Goal: Browse casually

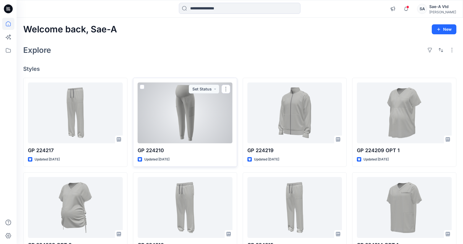
click at [178, 117] on div at bounding box center [185, 112] width 95 height 61
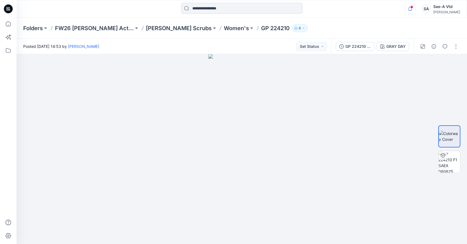
click at [415, 7] on icon "button" at bounding box center [410, 8] width 10 height 11
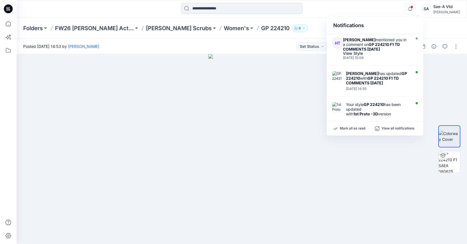
click at [415, 7] on icon "button" at bounding box center [410, 8] width 10 height 11
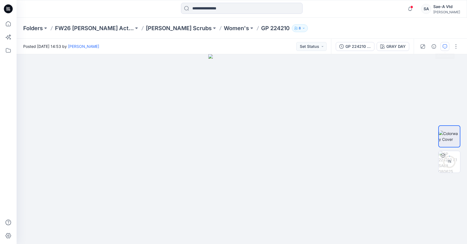
click at [441, 46] on button "button" at bounding box center [444, 46] width 9 height 9
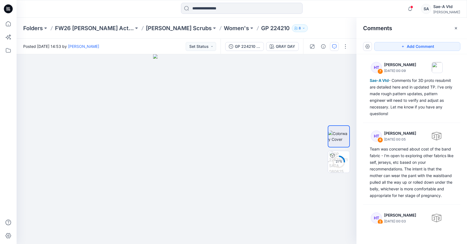
click at [0, 28] on div at bounding box center [8, 122] width 17 height 244
click at [6, 26] on icon at bounding box center [8, 24] width 12 height 12
